Goal: Information Seeking & Learning: Check status

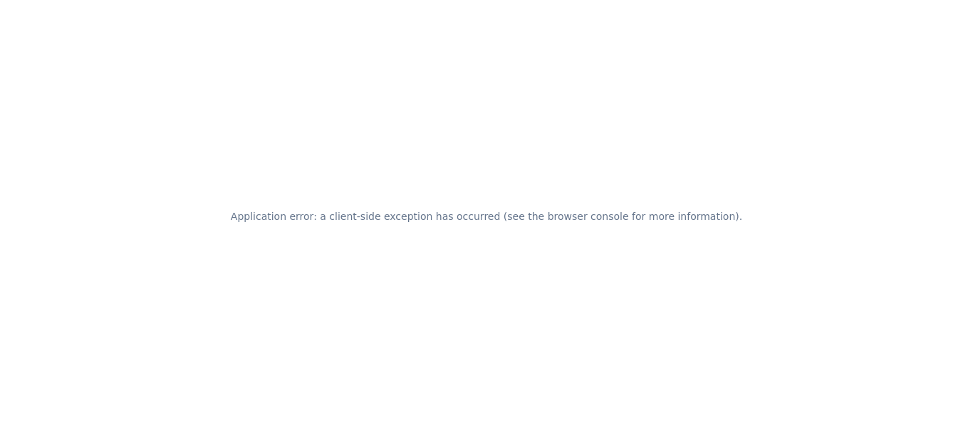
click at [479, 220] on h2 "Application error: a client-side exception has occurred (see the browser consol…" at bounding box center [487, 217] width 512 height 20
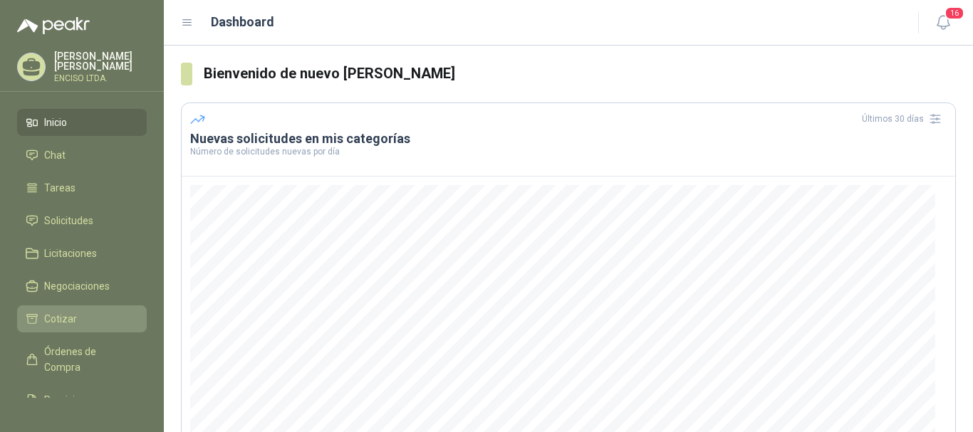
click at [51, 315] on span "Cotizar" at bounding box center [60, 319] width 33 height 16
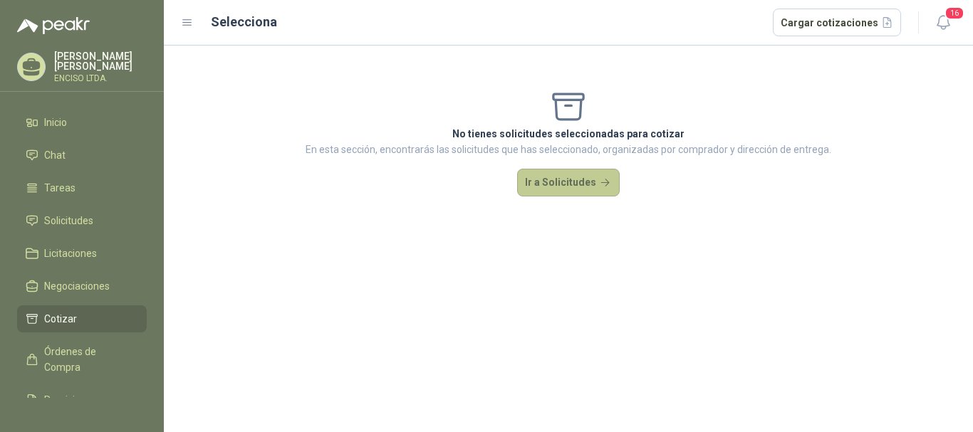
click at [564, 177] on button "Ir a Solicitudes" at bounding box center [568, 183] width 103 height 28
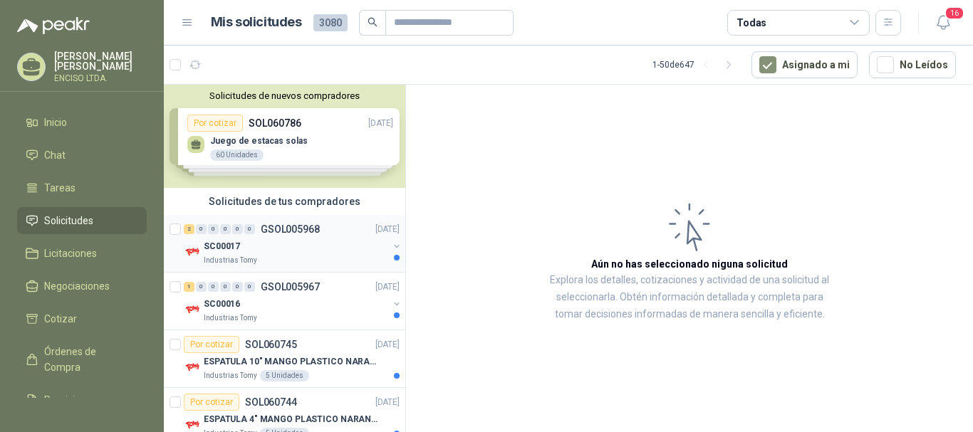
click at [282, 252] on div "SC00017" at bounding box center [296, 246] width 185 height 17
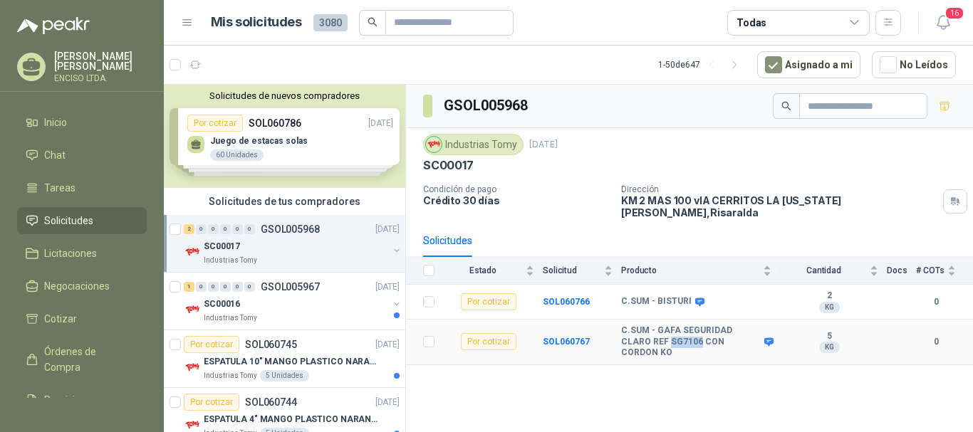
drag, startPoint x: 640, startPoint y: 331, endPoint x: 669, endPoint y: 336, distance: 29.5
click at [669, 336] on b "C.SUM - GAFA SEGURIDAD CLARO REF SG7106 CON CORDON KO" at bounding box center [691, 342] width 140 height 33
click at [575, 337] on b "SOL060767" at bounding box center [566, 342] width 47 height 10
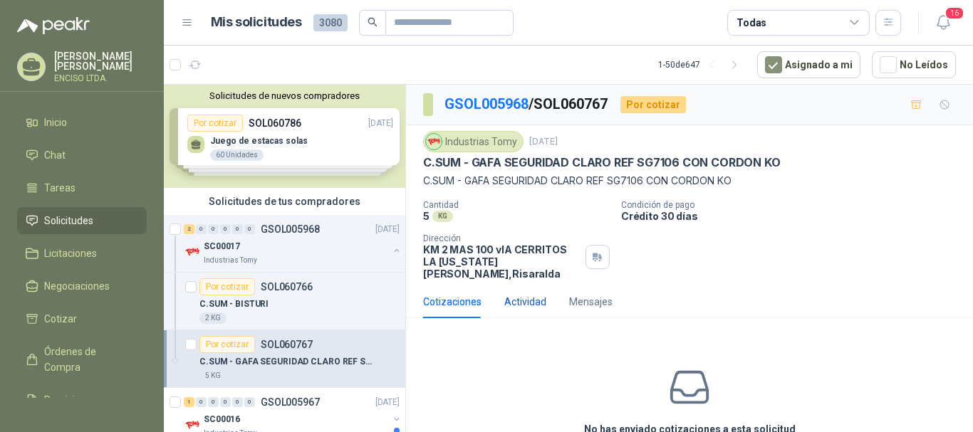
click at [510, 295] on div "Actividad" at bounding box center [525, 302] width 42 height 16
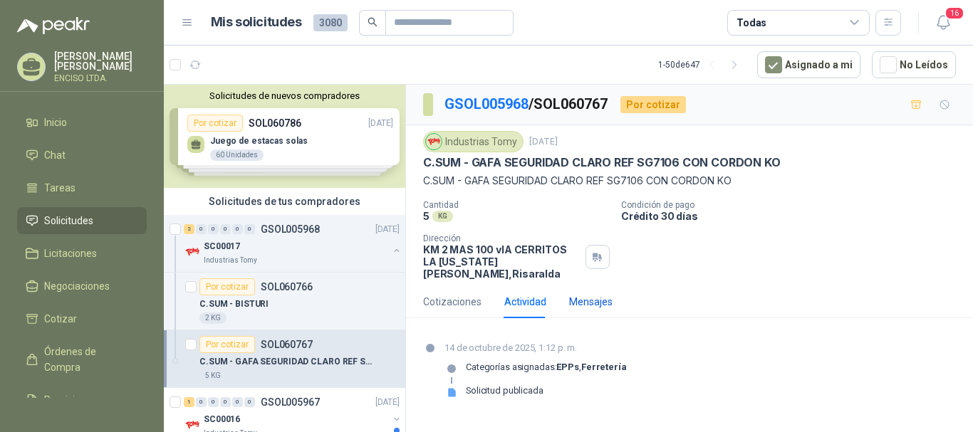
click at [590, 294] on div "Mensajes" at bounding box center [590, 302] width 43 height 16
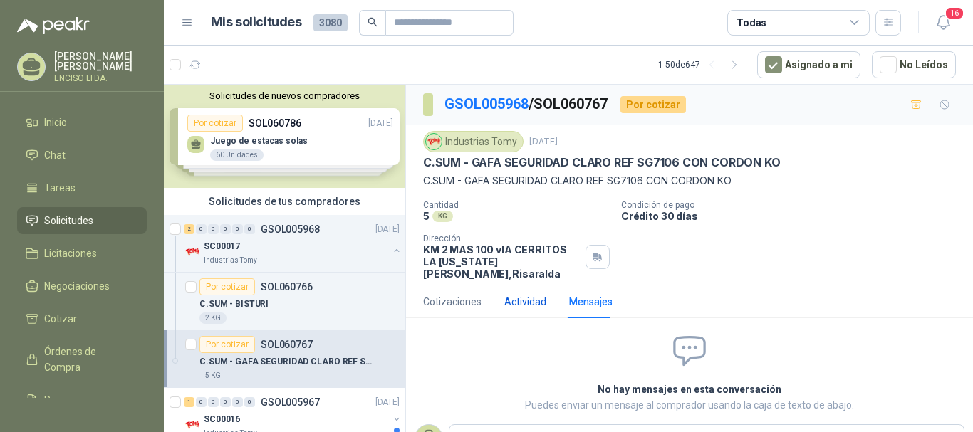
click at [529, 294] on div "Actividad" at bounding box center [525, 302] width 42 height 16
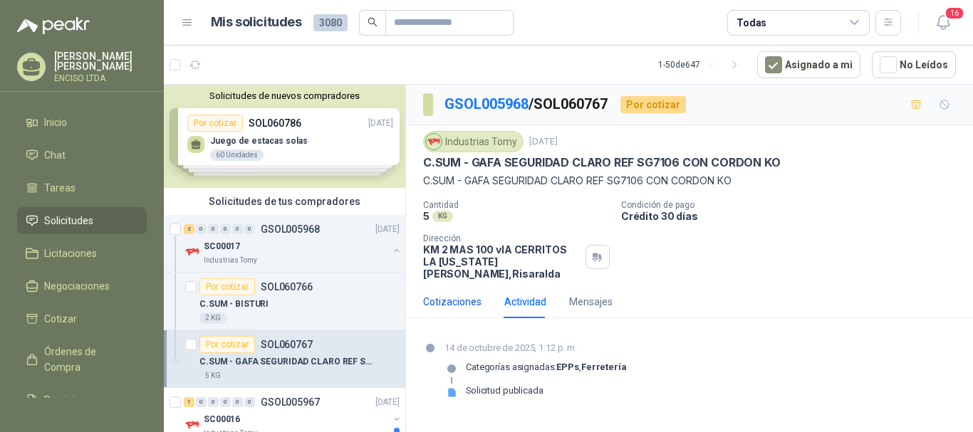
click at [453, 294] on div "Cotizaciones" at bounding box center [452, 302] width 58 height 16
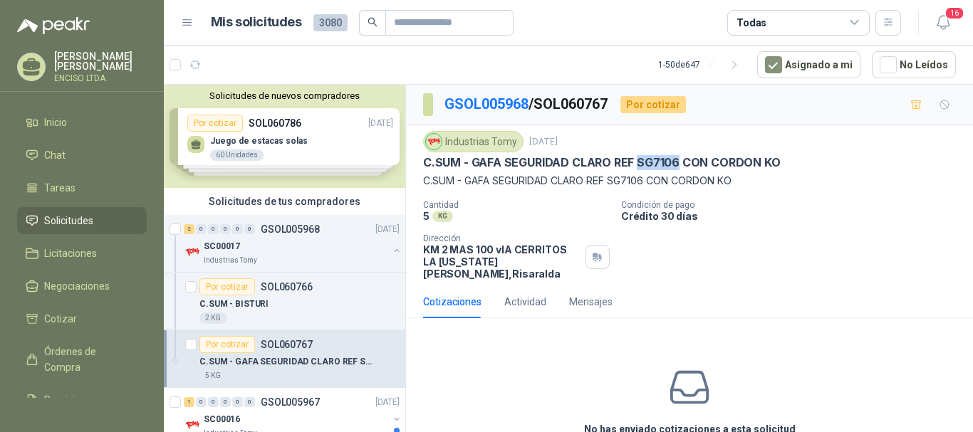
drag, startPoint x: 638, startPoint y: 162, endPoint x: 680, endPoint y: 163, distance: 42.0
click at [680, 163] on p "C.SUM - GAFA SEGURIDAD CLARO REF SG7106 CON CORDON KO" at bounding box center [601, 162] width 357 height 15
copy p "SG7106"
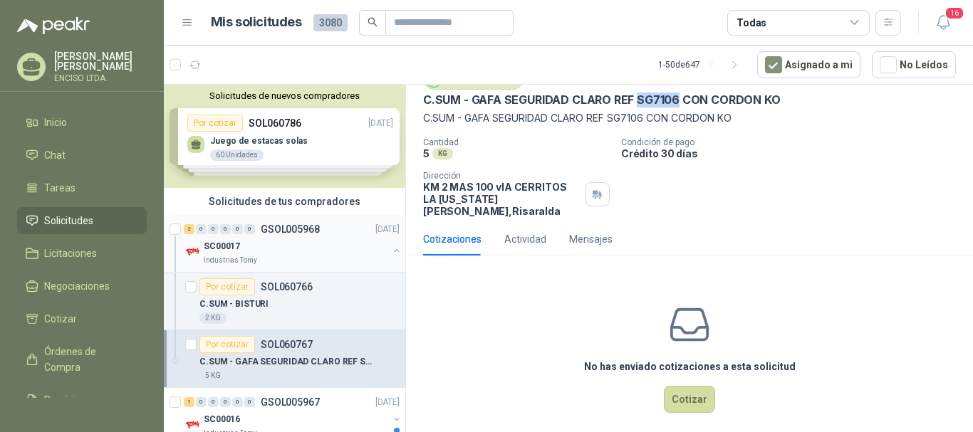
click at [264, 233] on p "GSOL005968" at bounding box center [290, 229] width 59 height 10
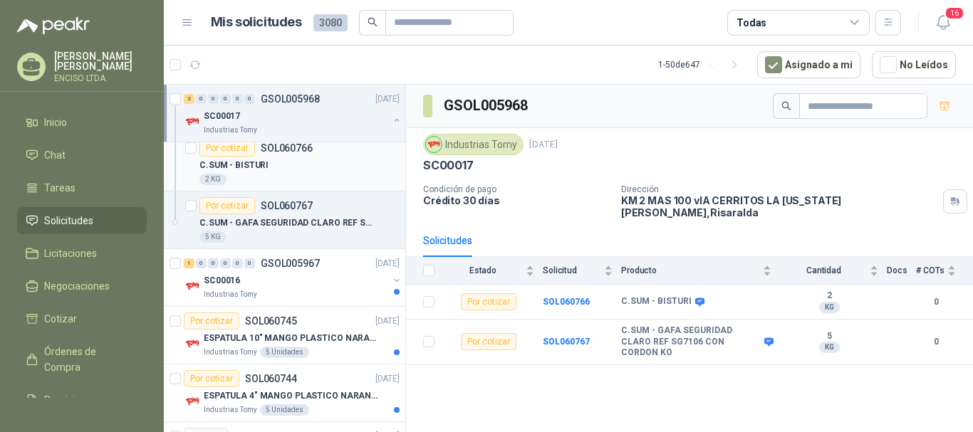
scroll to position [142, 0]
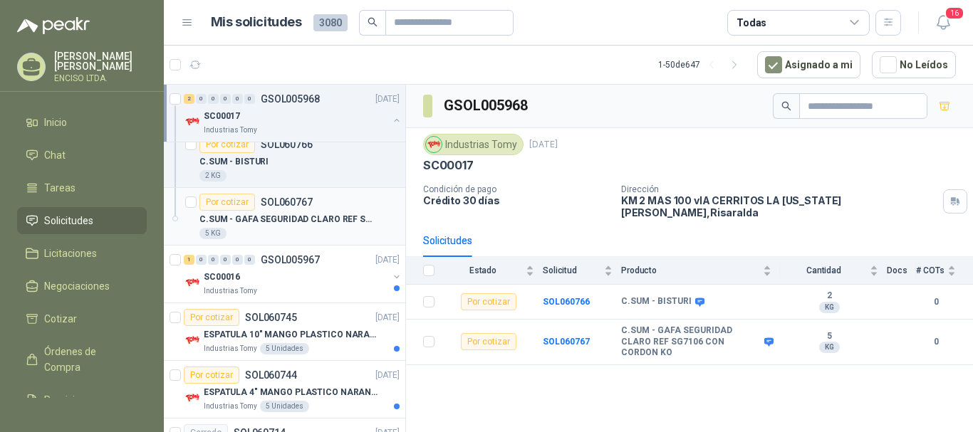
click at [319, 222] on p "C.SUM - GAFA SEGURIDAD CLARO REF SG7106 CON CORDON KO" at bounding box center [287, 220] width 177 height 14
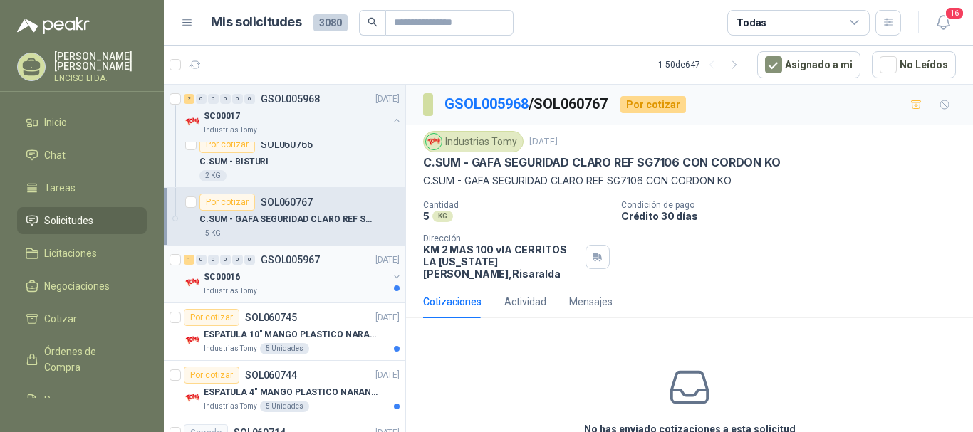
click at [291, 280] on div "SC00016" at bounding box center [296, 277] width 185 height 17
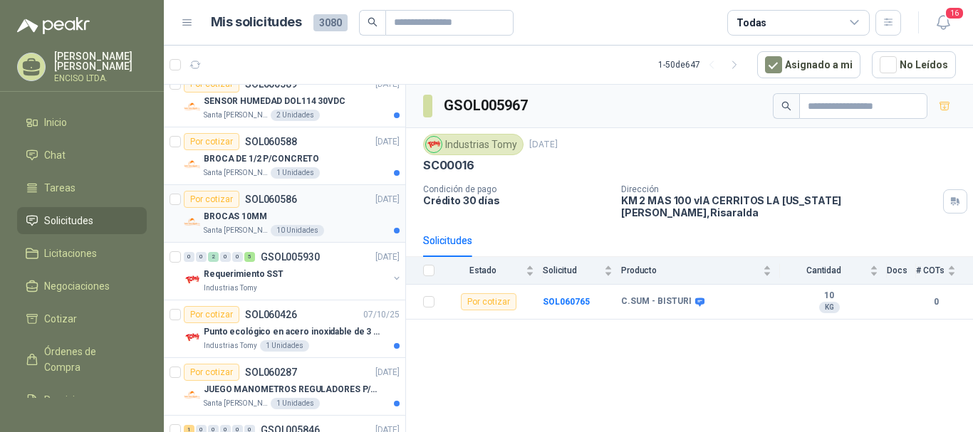
scroll to position [641, 0]
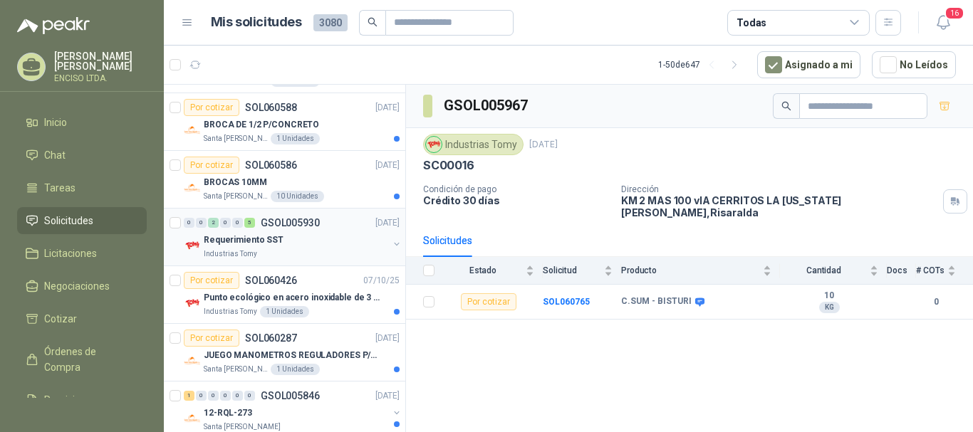
click at [297, 251] on div "Industrias Tomy" at bounding box center [296, 254] width 185 height 11
